Goal: Task Accomplishment & Management: Use online tool/utility

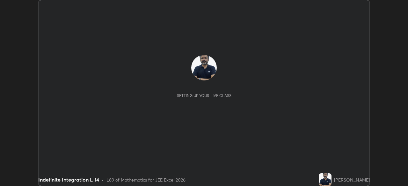
scroll to position [186, 407]
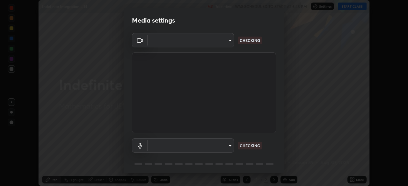
type input "ef407f58ae65e10c1af5a040b6eccf178273e27ca296938399710cc3d85b5032"
type input "communications"
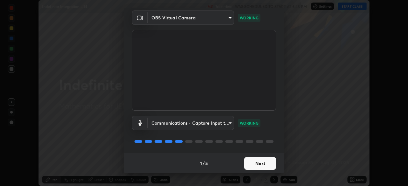
click at [266, 163] on button "Next" at bounding box center [260, 163] width 32 height 13
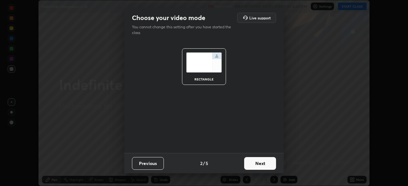
scroll to position [0, 0]
click at [266, 164] on button "Next" at bounding box center [260, 163] width 32 height 13
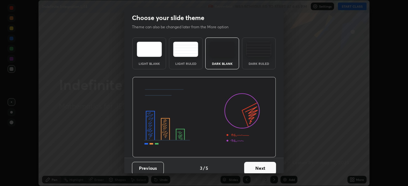
click at [269, 167] on button "Next" at bounding box center [260, 168] width 32 height 13
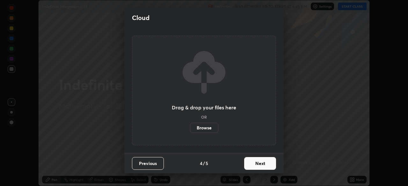
click at [266, 166] on button "Next" at bounding box center [260, 163] width 32 height 13
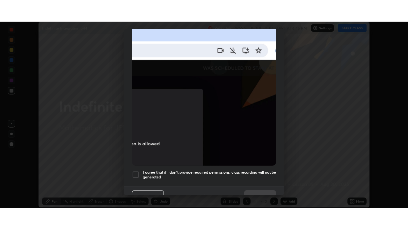
scroll to position [152, 0]
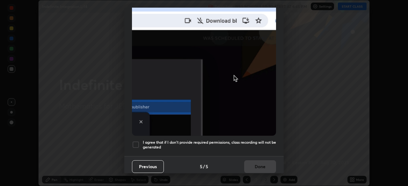
click at [138, 141] on div at bounding box center [136, 145] width 8 height 8
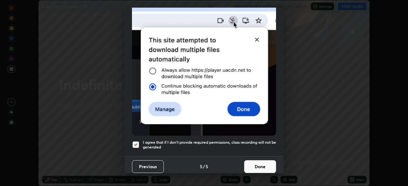
click at [262, 165] on button "Done" at bounding box center [260, 166] width 32 height 13
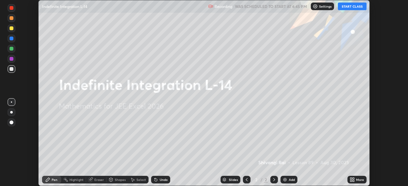
click at [355, 7] on button "START CLASS" at bounding box center [351, 7] width 29 height 8
click at [357, 180] on div "More" at bounding box center [360, 179] width 8 height 3
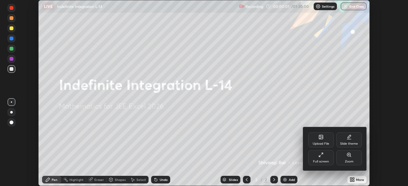
click at [326, 159] on div "Full screen" at bounding box center [320, 157] width 25 height 15
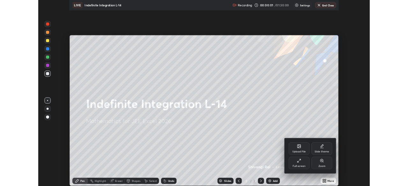
scroll to position [229, 408]
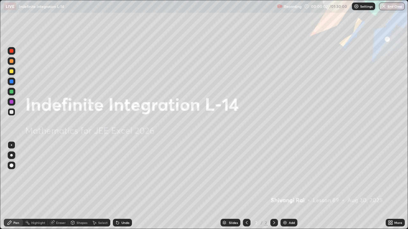
click at [287, 186] on div "Add" at bounding box center [288, 223] width 17 height 8
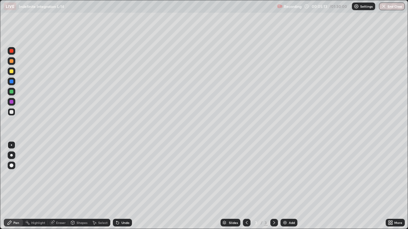
click at [290, 186] on div "Add" at bounding box center [291, 222] width 6 height 3
click at [289, 186] on div "Add" at bounding box center [291, 222] width 6 height 3
click at [245, 186] on icon at bounding box center [246, 222] width 5 height 5
click at [274, 186] on icon at bounding box center [273, 222] width 5 height 5
click at [246, 186] on icon at bounding box center [246, 222] width 5 height 5
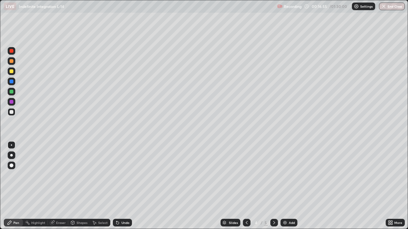
click at [273, 186] on icon at bounding box center [274, 222] width 2 height 3
click at [289, 186] on div "Add" at bounding box center [291, 222] width 6 height 3
click at [246, 186] on icon at bounding box center [246, 222] width 5 height 5
click at [288, 186] on div "Add" at bounding box center [288, 223] width 17 height 8
click at [291, 186] on div "Add" at bounding box center [291, 222] width 6 height 3
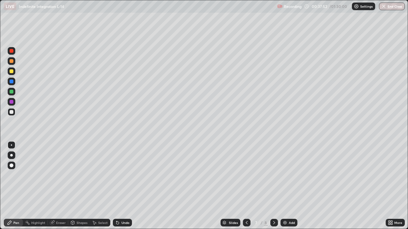
click at [286, 186] on img at bounding box center [284, 222] width 5 height 5
click at [285, 186] on img at bounding box center [284, 222] width 5 height 5
click at [289, 186] on div "Add" at bounding box center [288, 223] width 17 height 8
click at [289, 186] on div "Add" at bounding box center [291, 222] width 6 height 3
click at [286, 186] on img at bounding box center [284, 222] width 5 height 5
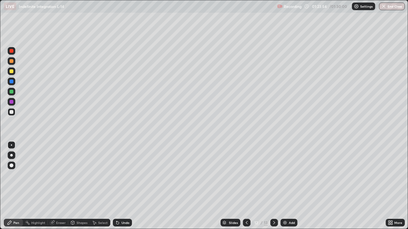
click at [288, 186] on div "Add" at bounding box center [288, 223] width 17 height 8
click at [389, 8] on button "End Class" at bounding box center [391, 7] width 25 height 8
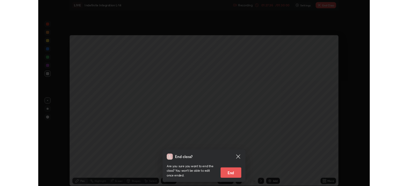
scroll to position [31650, 31429]
